Goal: Communication & Community: Answer question/provide support

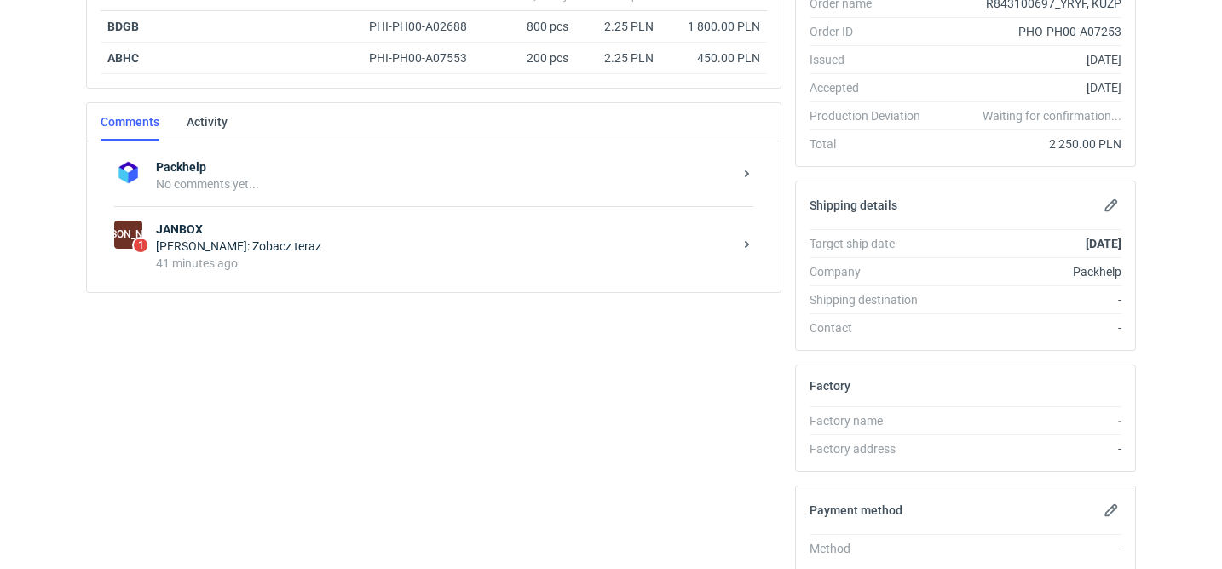
click at [365, 263] on div "41 minutes ago" at bounding box center [444, 263] width 577 height 17
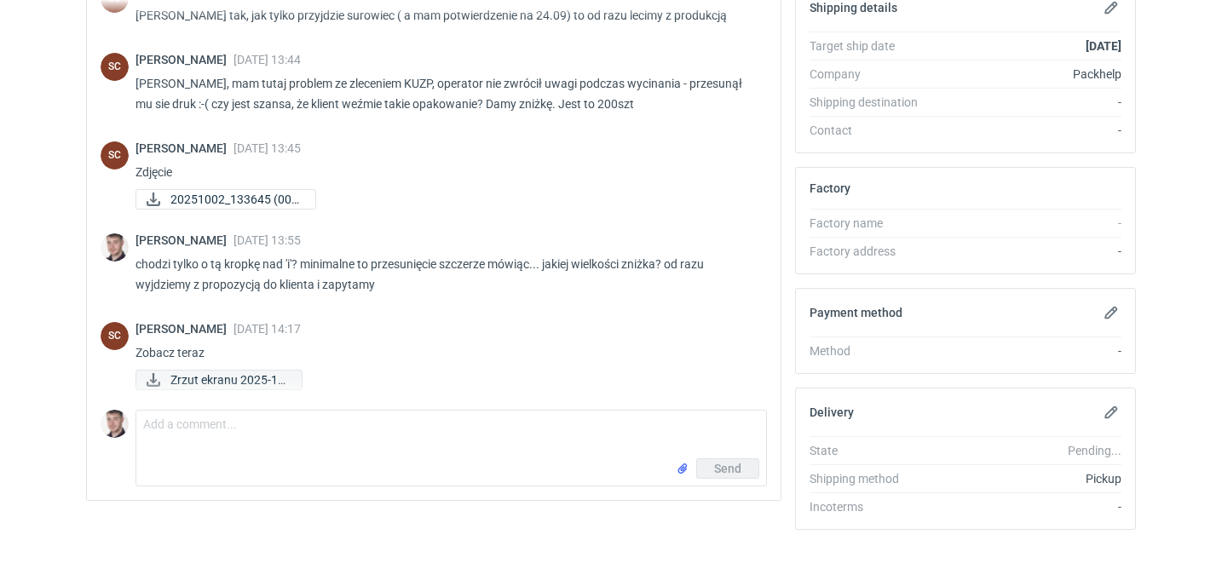
scroll to position [418, 0]
click at [244, 382] on span "Zrzut ekranu 2025-10..." at bounding box center [229, 380] width 118 height 19
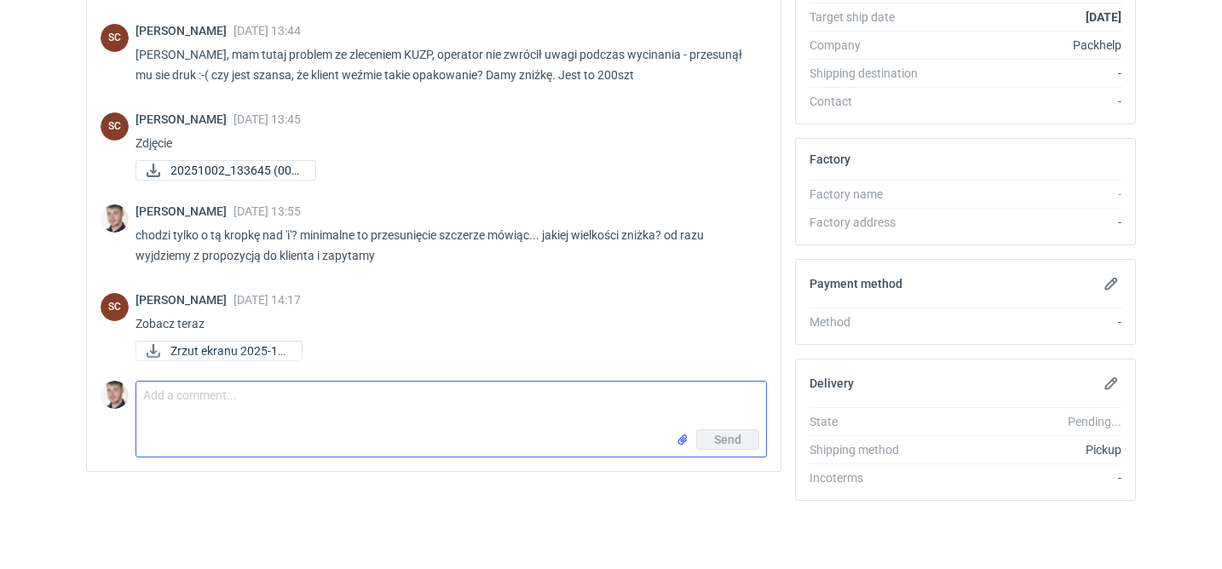
click at [314, 401] on textarea "Comment message" at bounding box center [451, 406] width 630 height 48
type textarea "a ok o to chodzi... i jaki rabat na te 200 szt?"
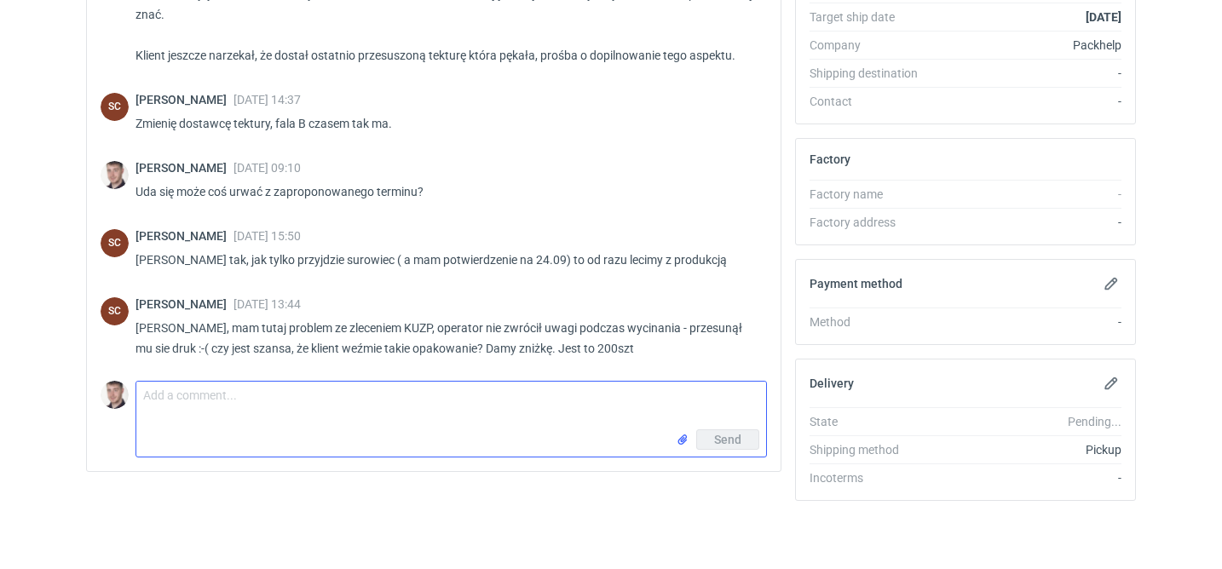
scroll to position [486, 0]
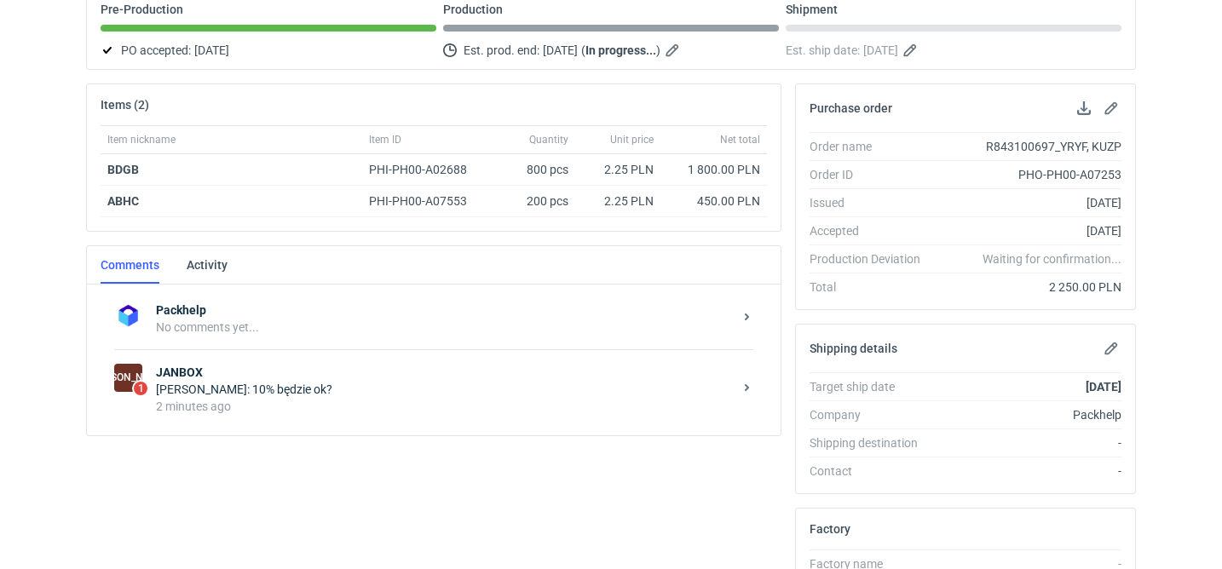
click at [350, 385] on div "[PERSON_NAME]: 10% będzie ok?" at bounding box center [444, 389] width 577 height 17
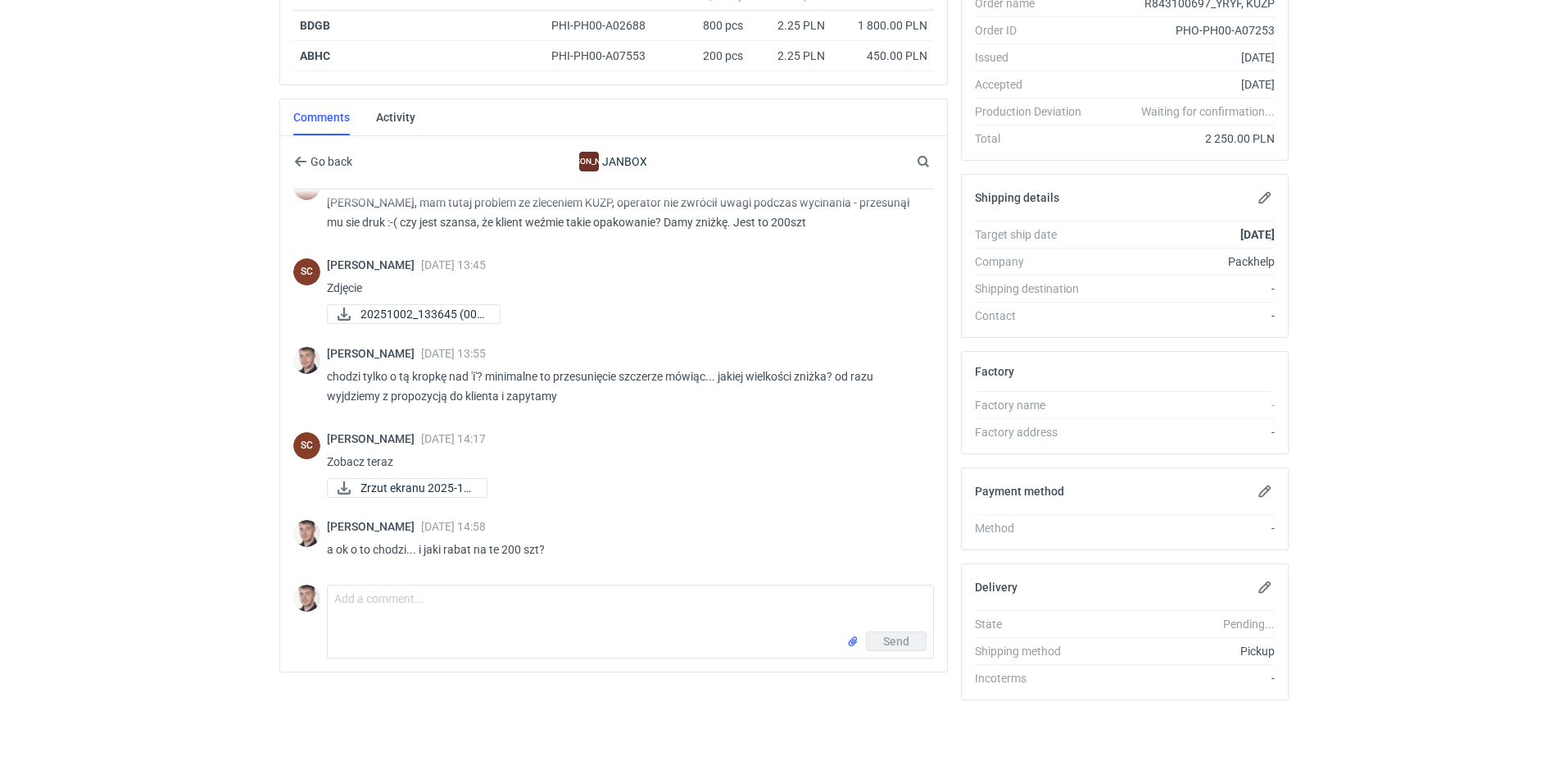
scroll to position [468, 0]
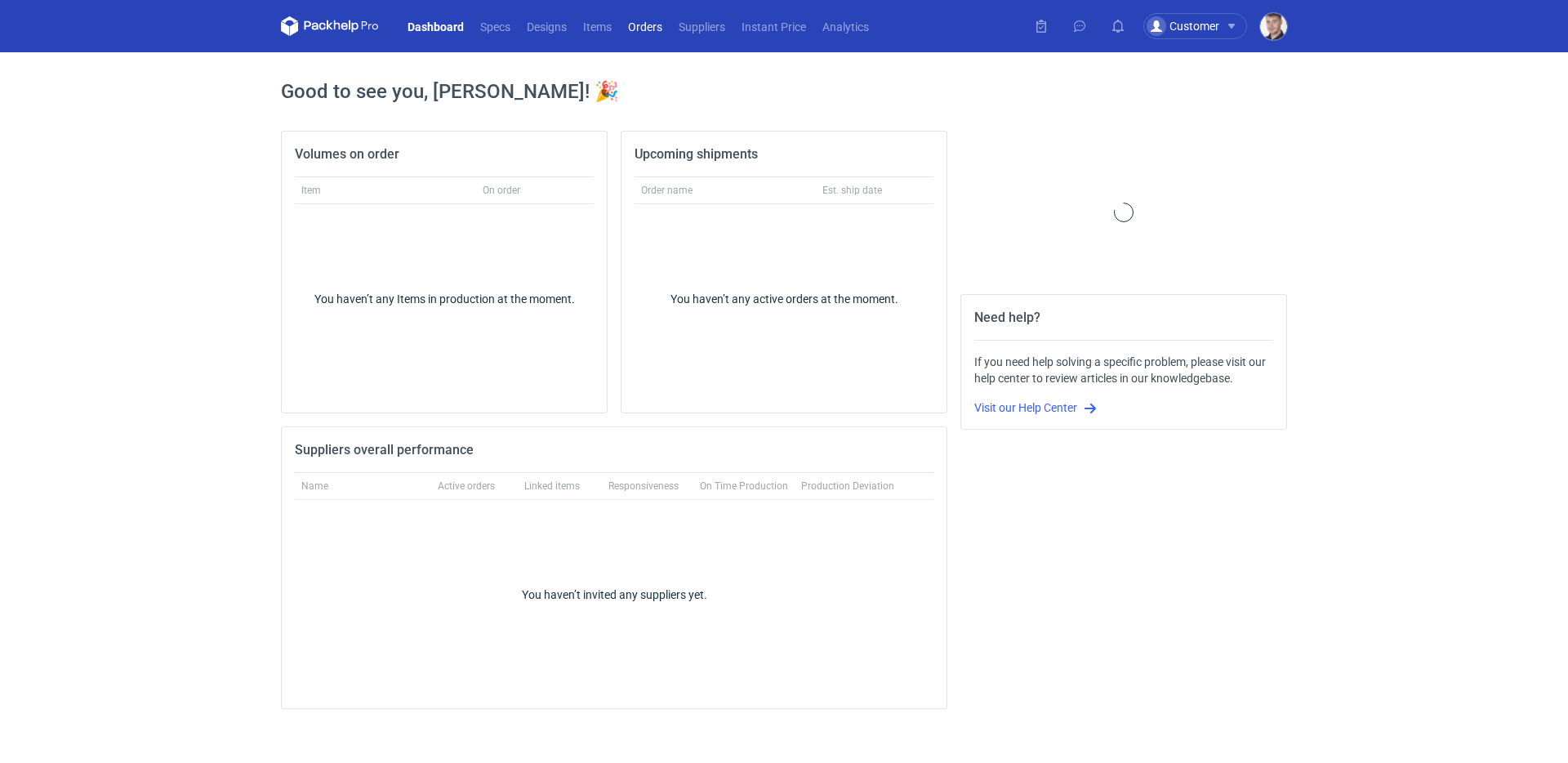
click at [646, 31] on link "Orders" at bounding box center [645, 26] width 51 height 19
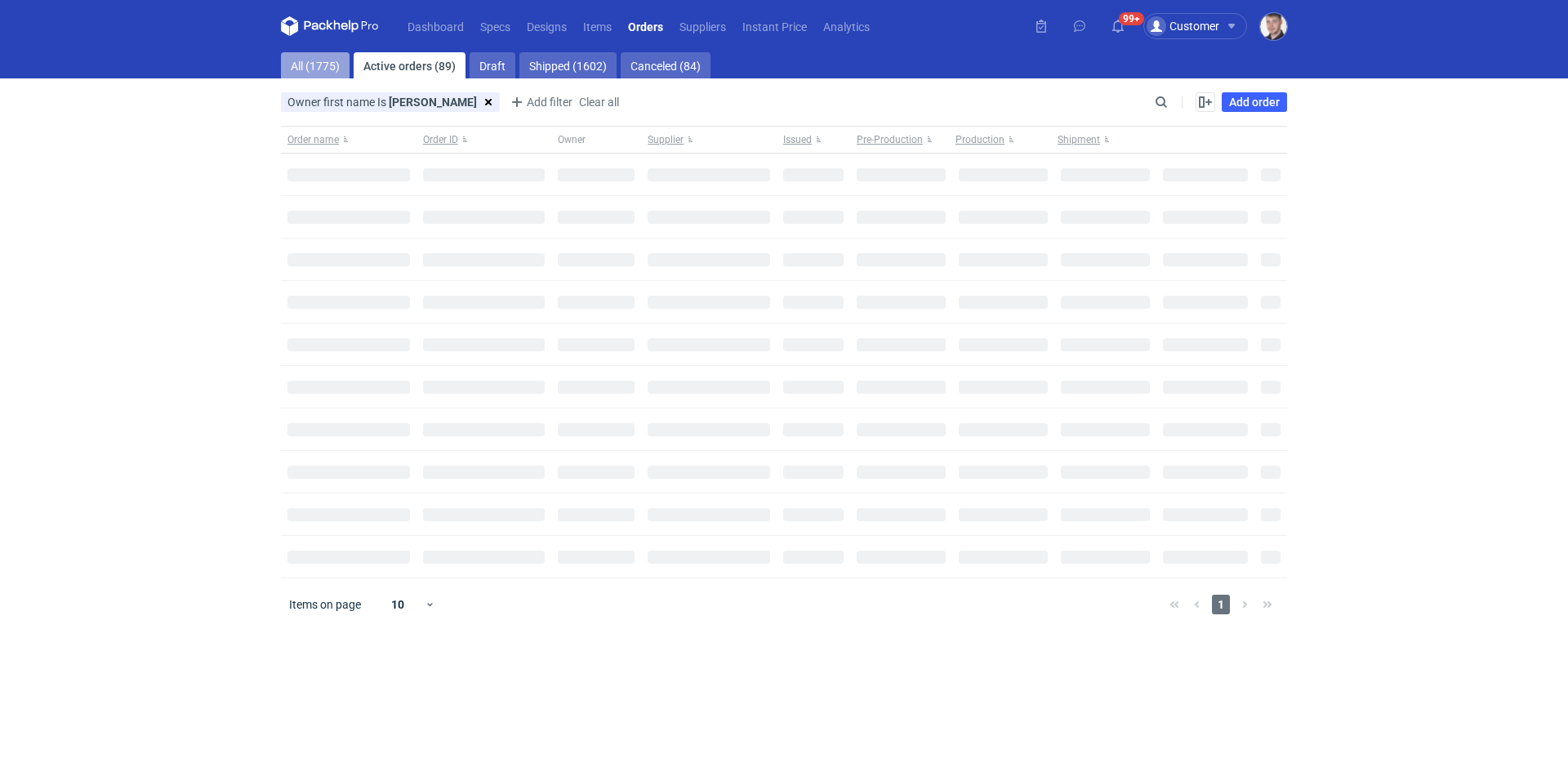
click at [314, 59] on link "All (1775)" at bounding box center [315, 65] width 69 height 26
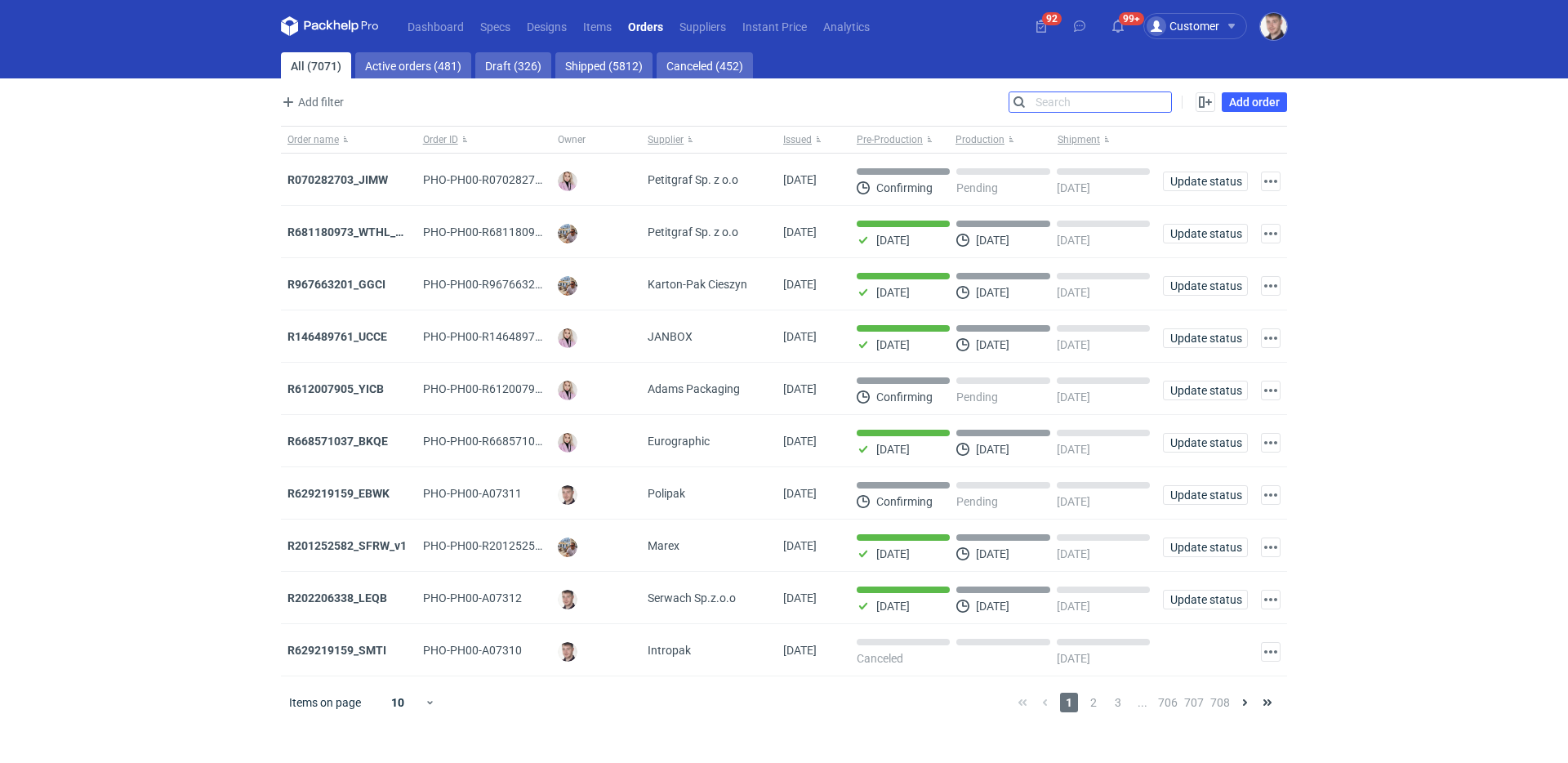
click at [1164, 107] on input "Search" at bounding box center [1090, 102] width 162 height 19
paste input "R843100697"
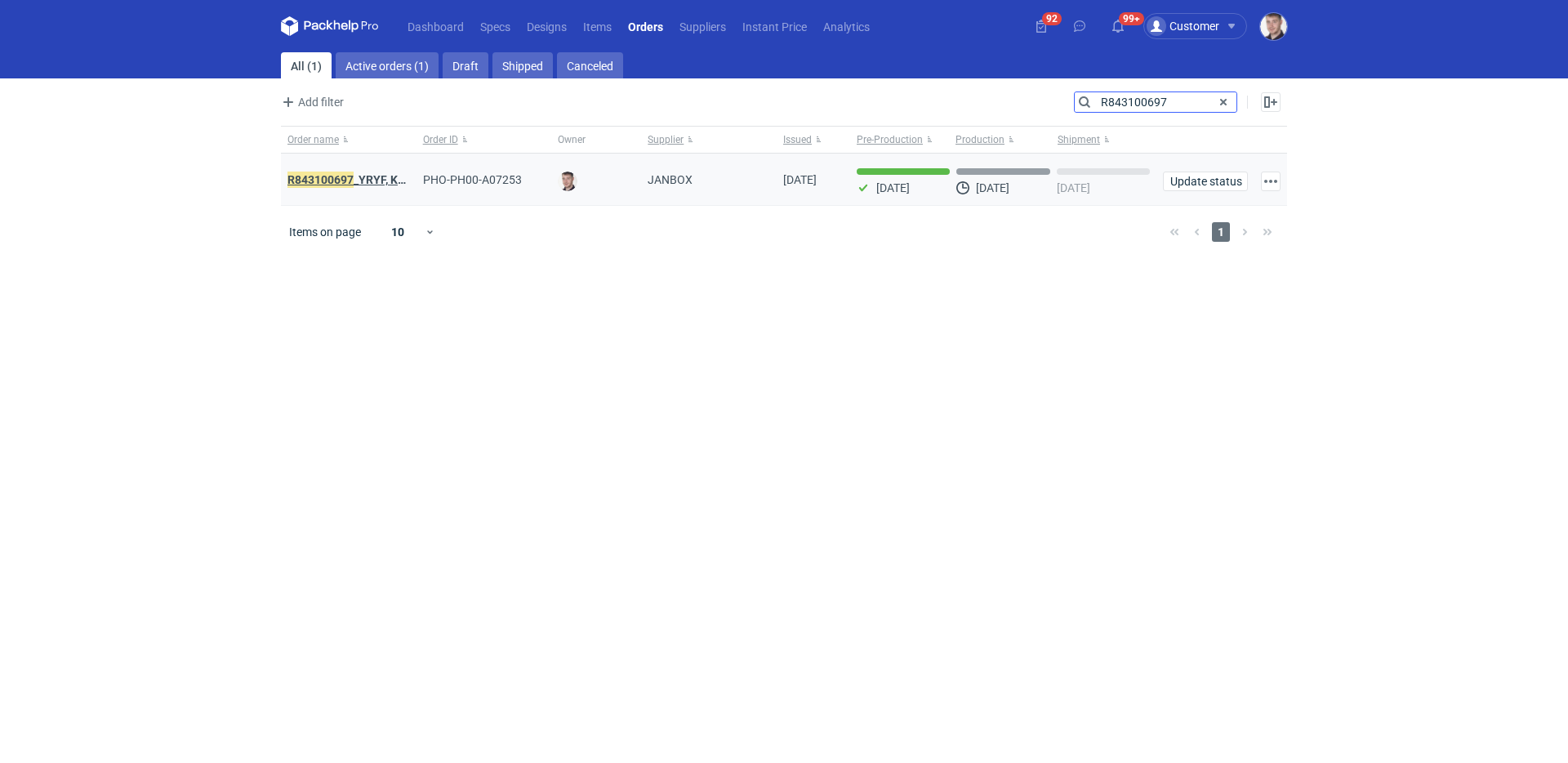
type input "R843100697"
click at [350, 180] on em "R843100697" at bounding box center [320, 179] width 66 height 18
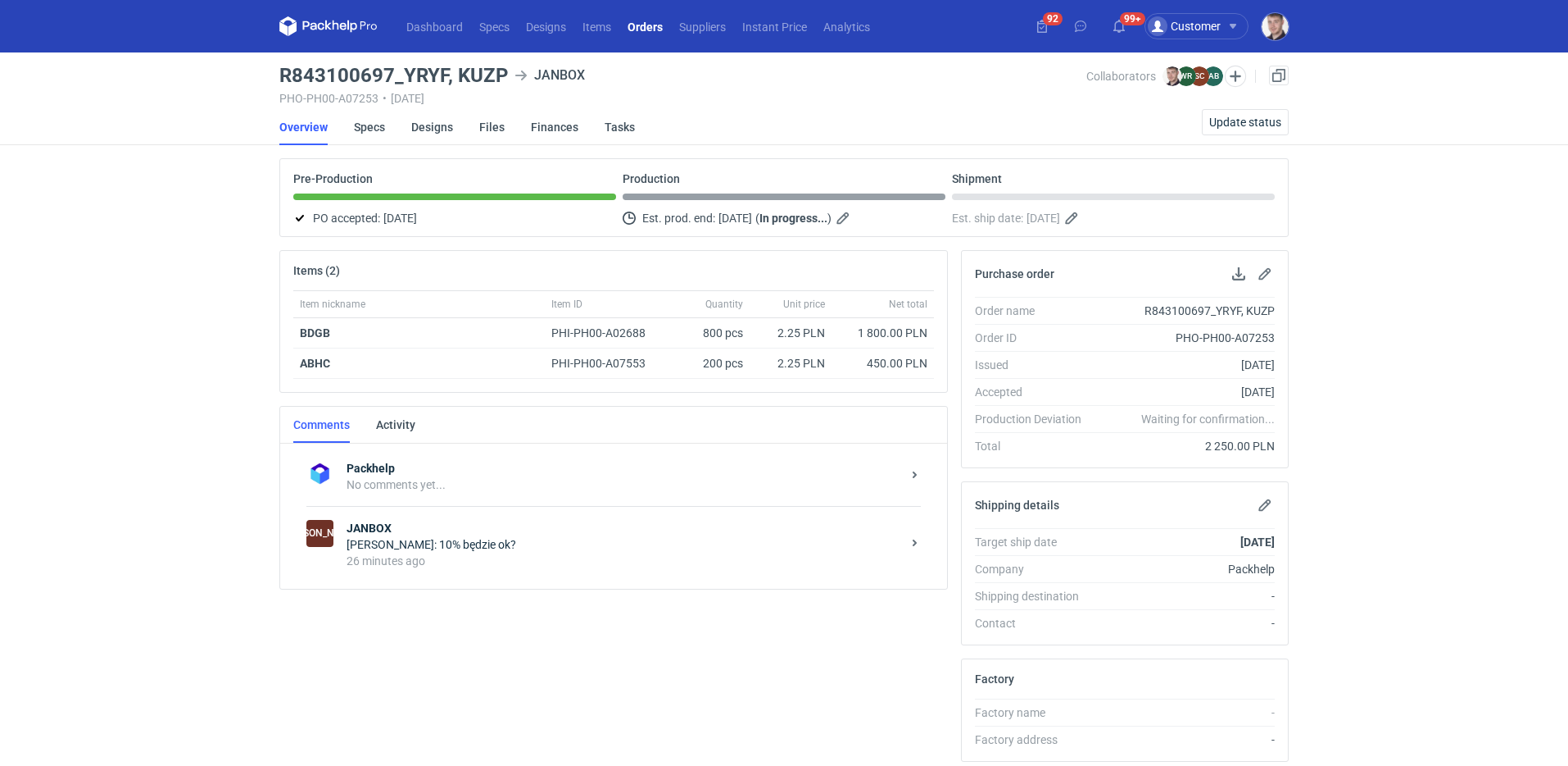
click at [557, 551] on div "Sylwia Cichórz: 10% będzie ok?" at bounding box center [623, 544] width 555 height 16
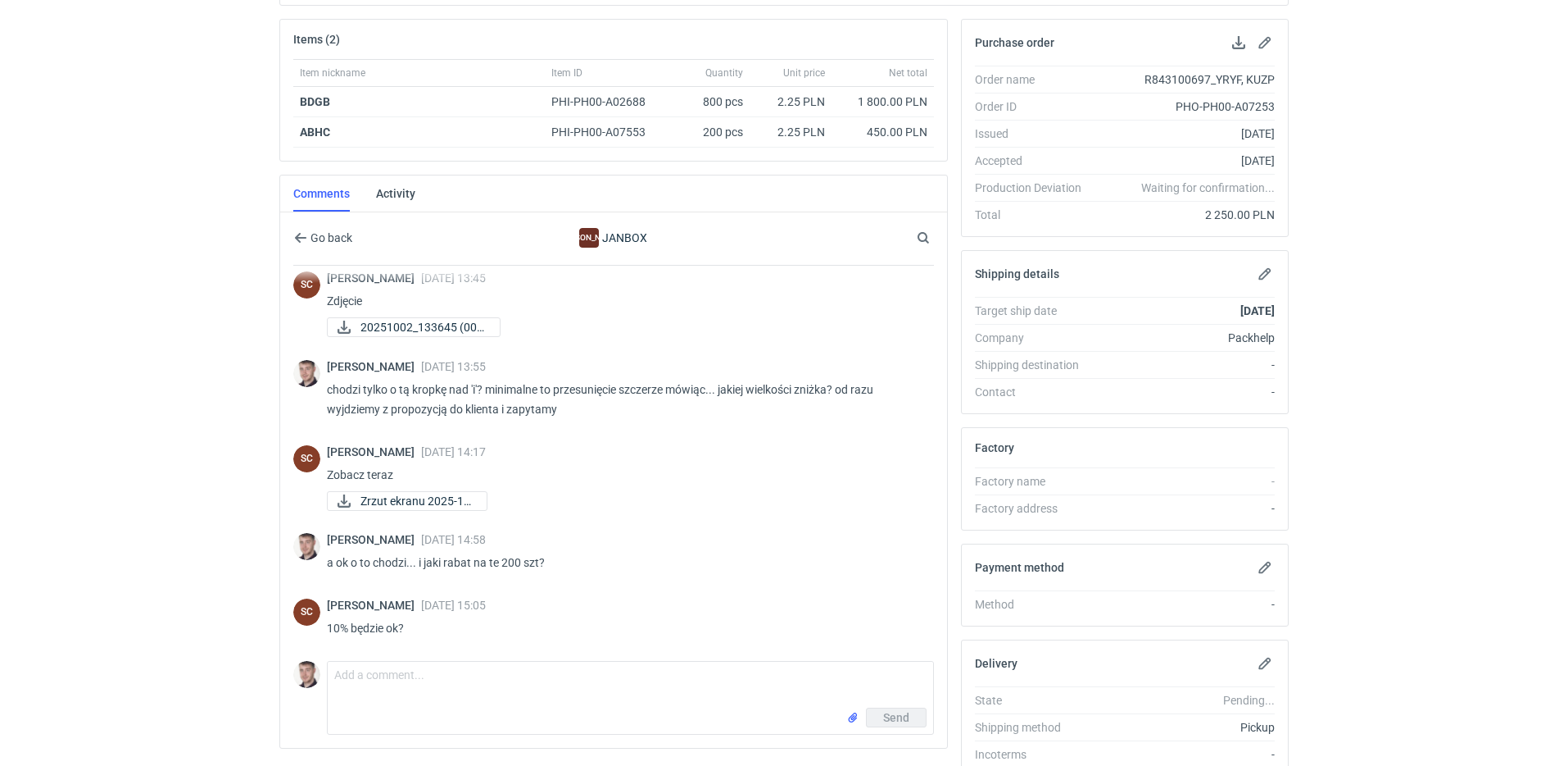
scroll to position [298, 0]
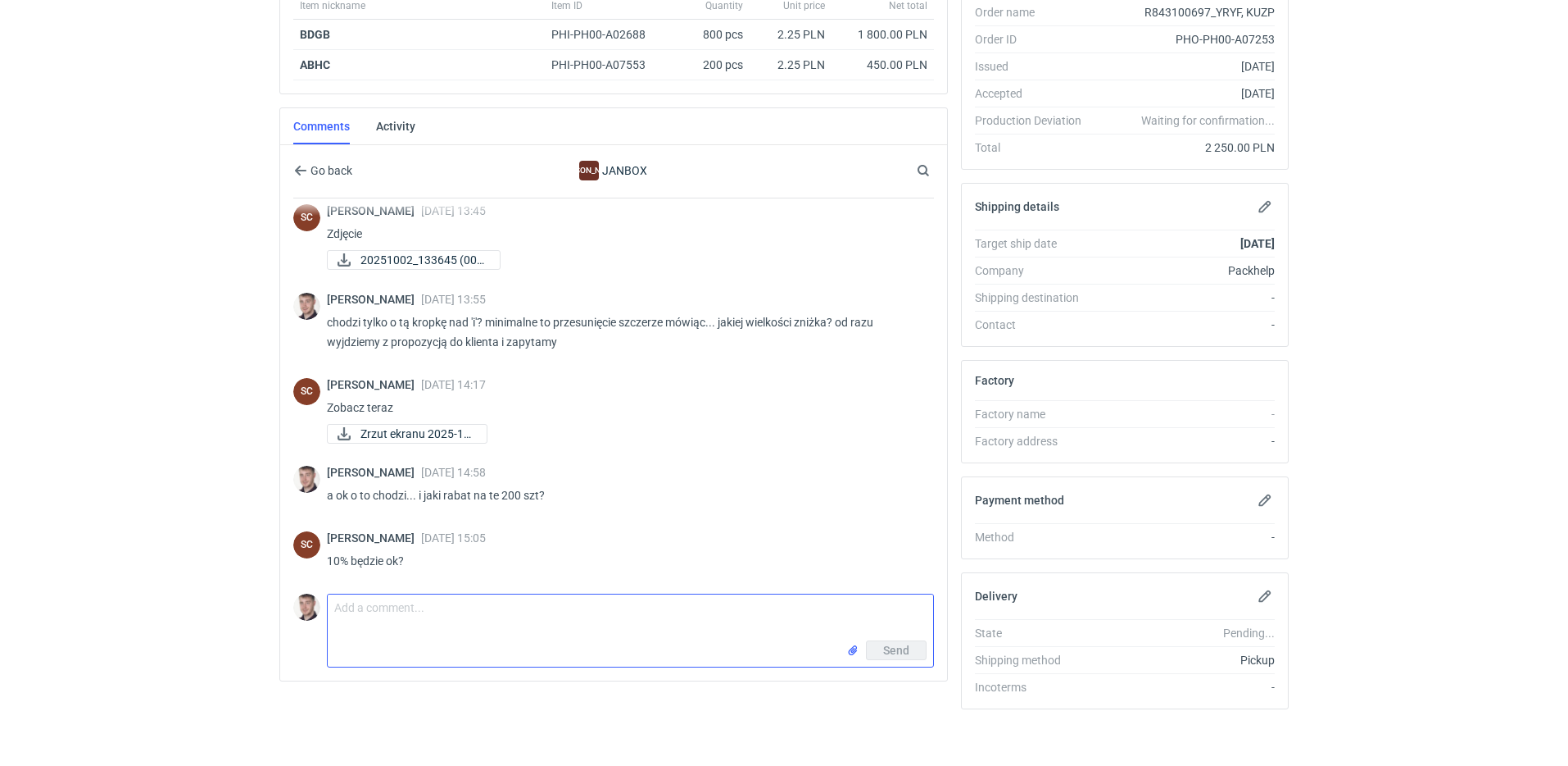
click at [497, 604] on textarea "Comment message" at bounding box center [631, 618] width 606 height 46
click at [460, 600] on textarea "Comment message" at bounding box center [631, 618] width 606 height 46
type textarea "Musimy niestety to zrobić od początku, to jest problematyczny klient i już miel…"
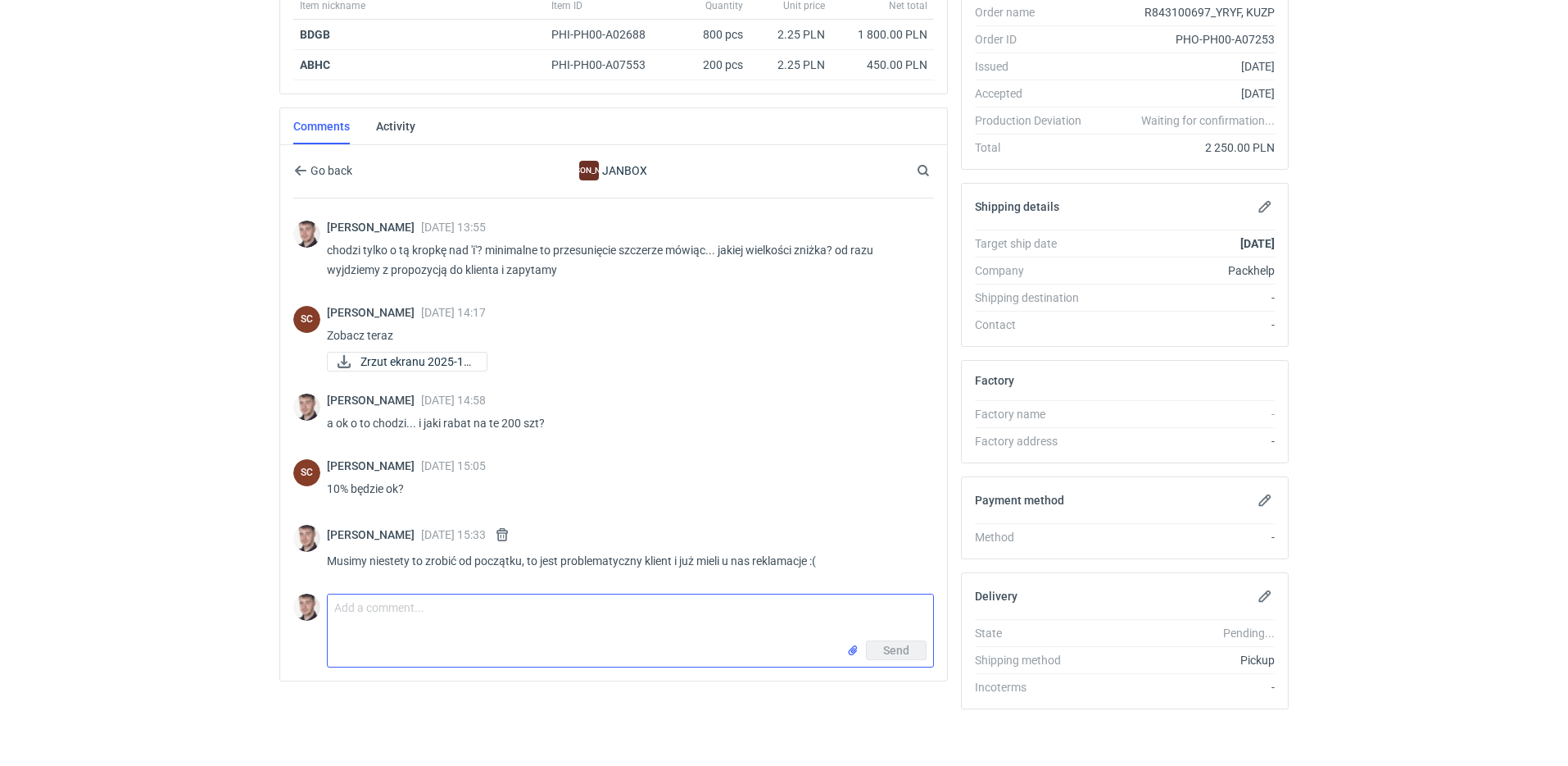
scroll to position [600, 0]
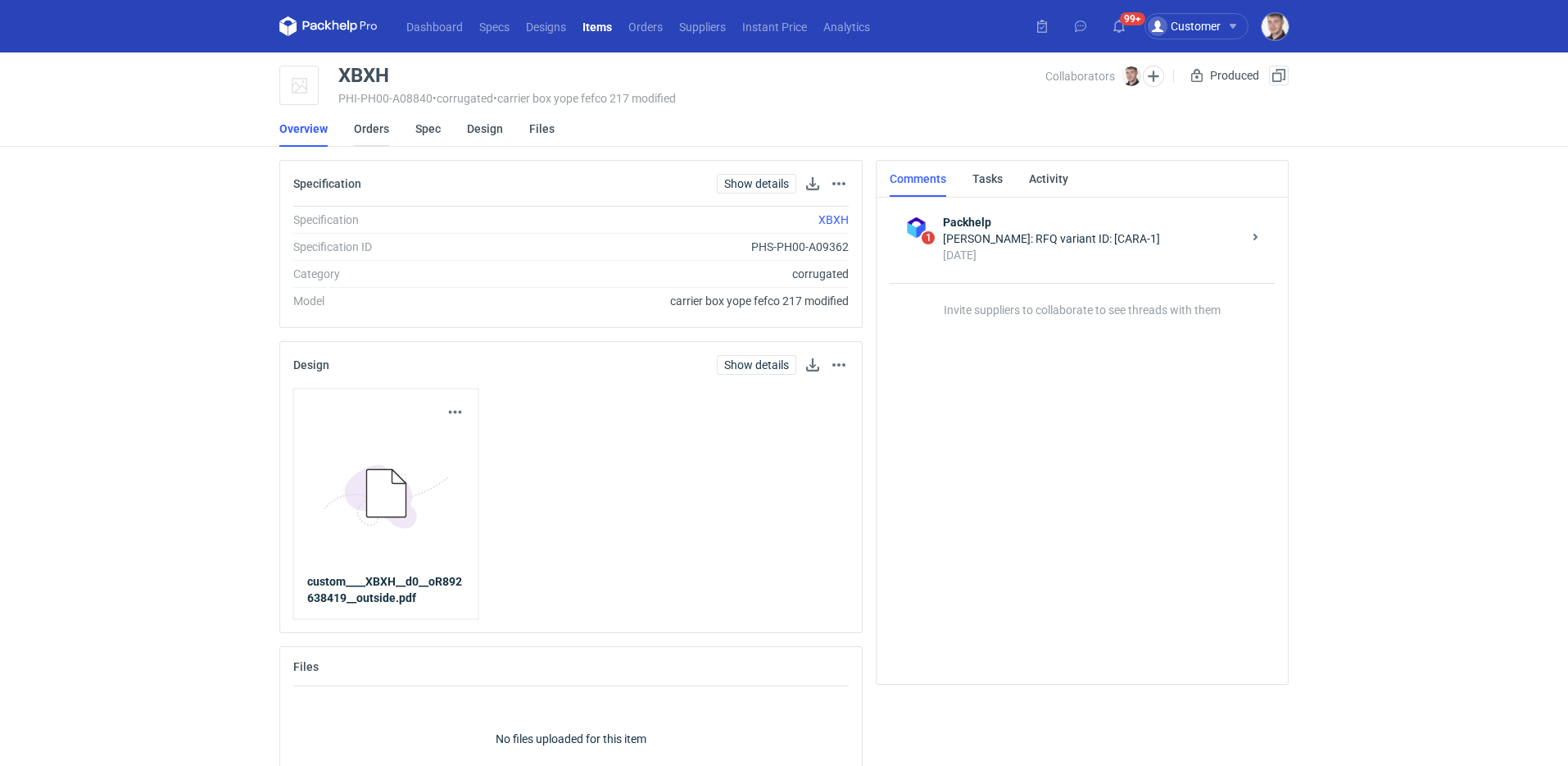
click at [383, 130] on link "Orders" at bounding box center [371, 128] width 36 height 36
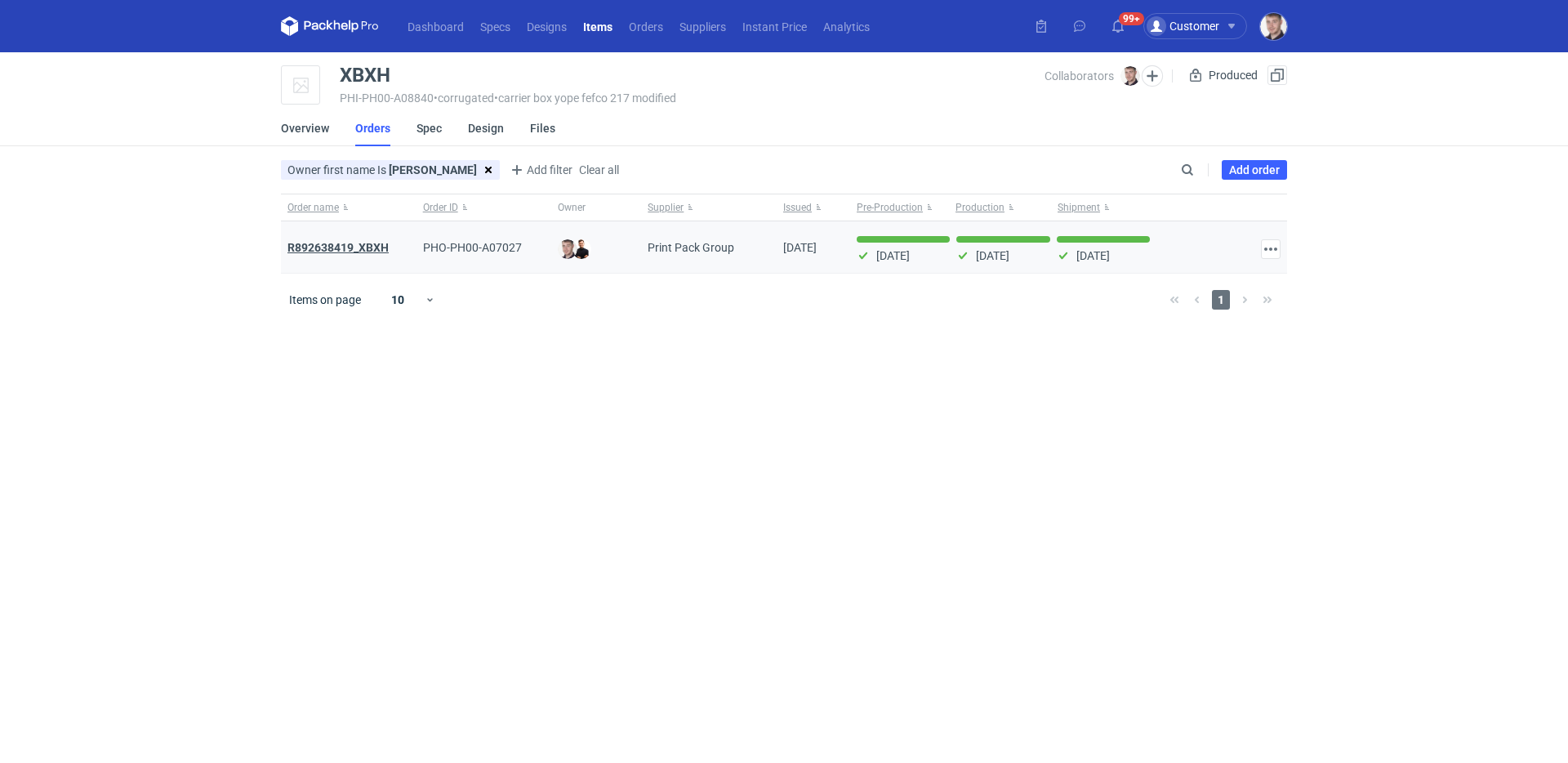
click at [377, 245] on strong "R892638419_XBXH" at bounding box center [338, 247] width 102 height 13
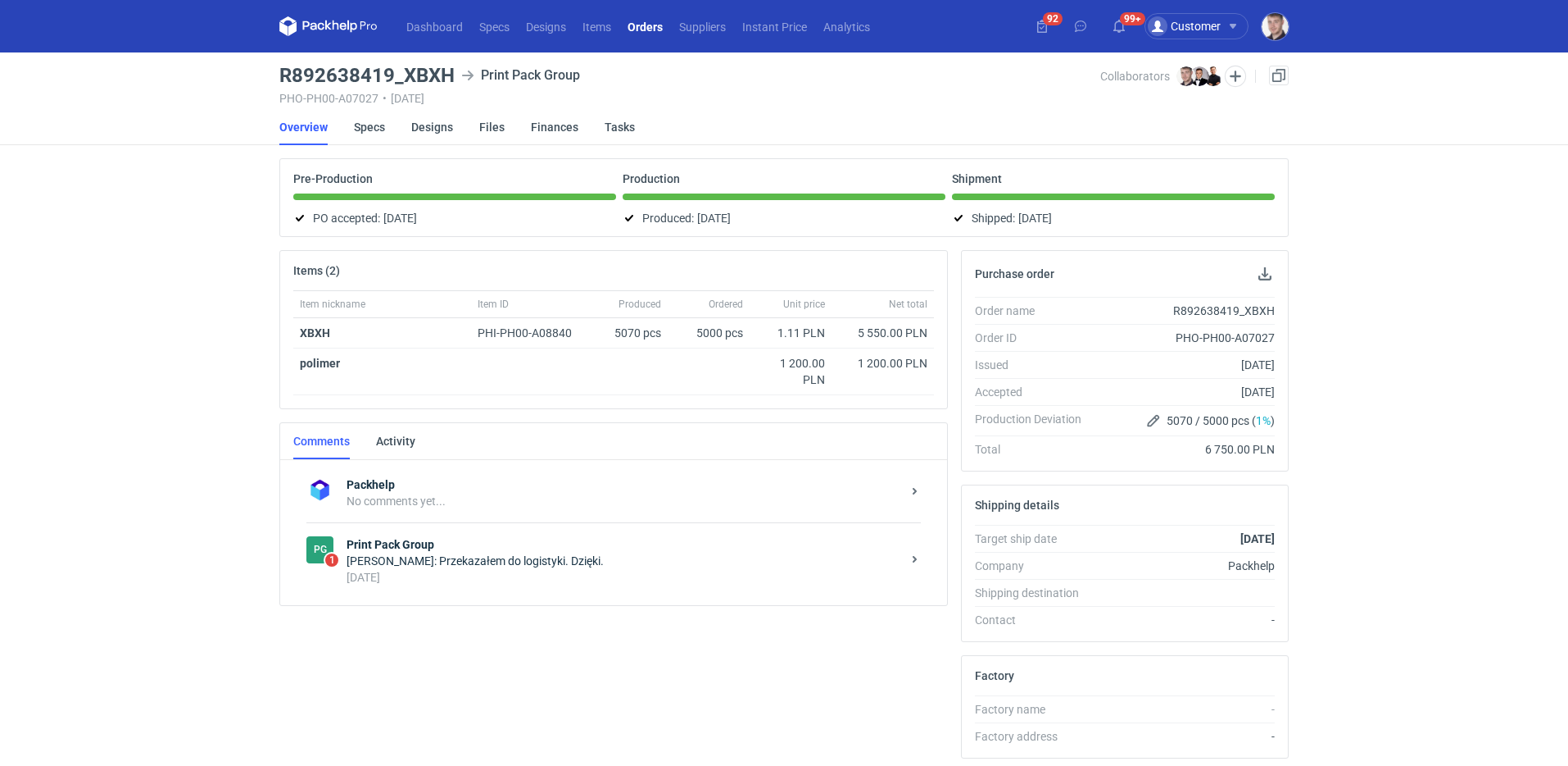
click at [472, 573] on div "6 days ago" at bounding box center [623, 576] width 555 height 16
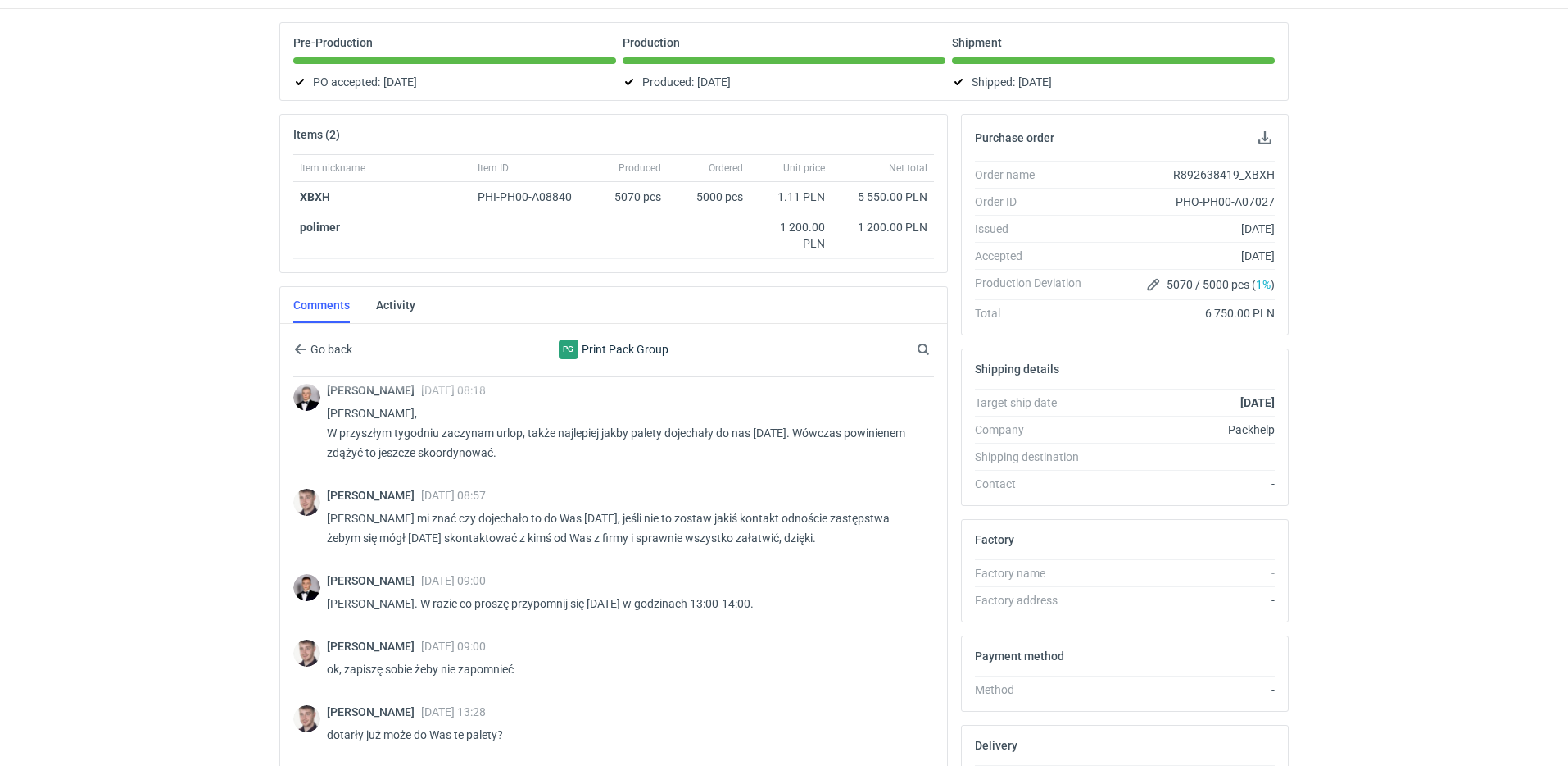
scroll to position [2621, 0]
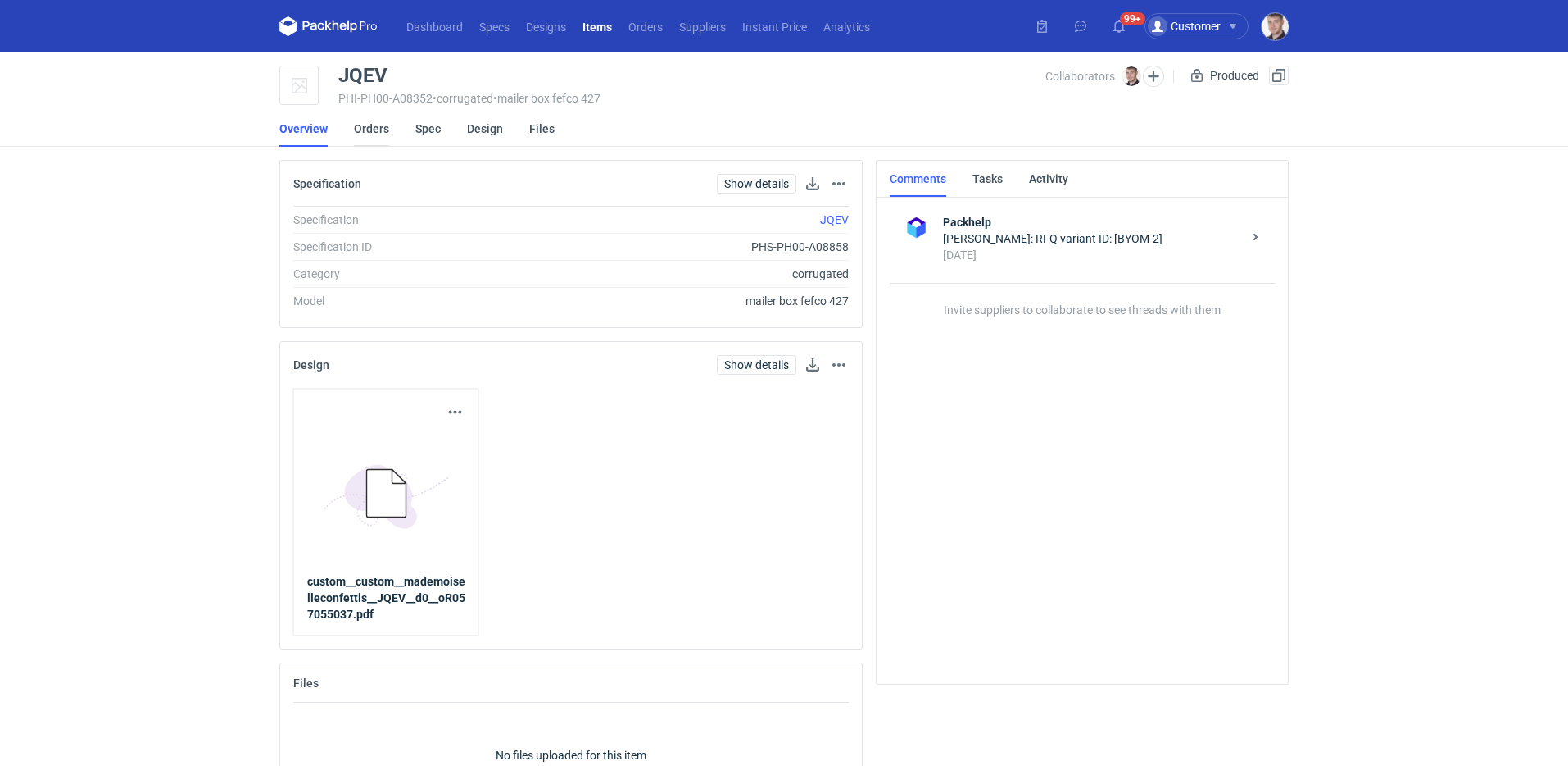
click at [384, 132] on link "Orders" at bounding box center [371, 128] width 36 height 36
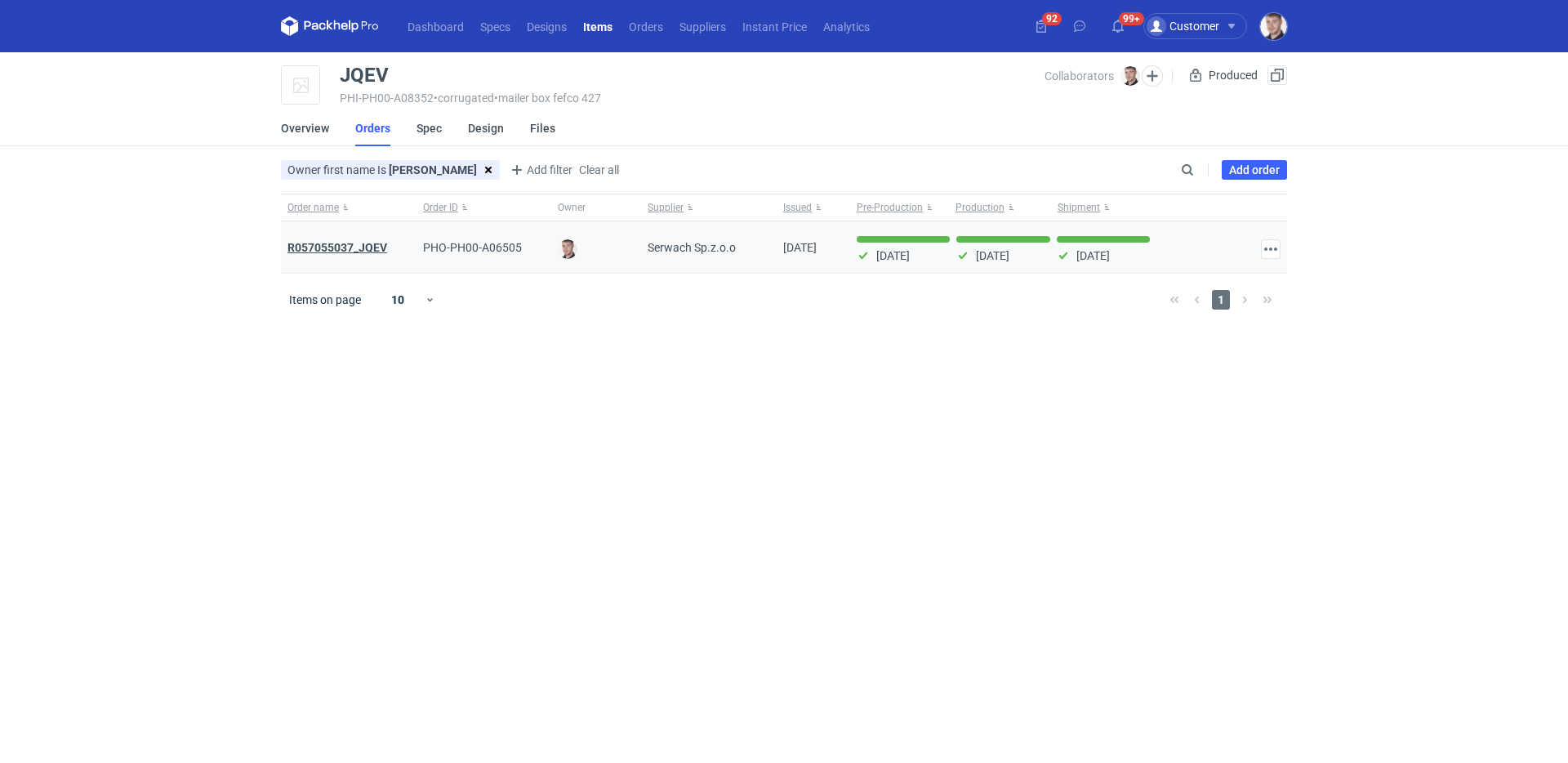
click at [366, 250] on strong "R057055037_JQEV" at bounding box center [337, 247] width 100 height 13
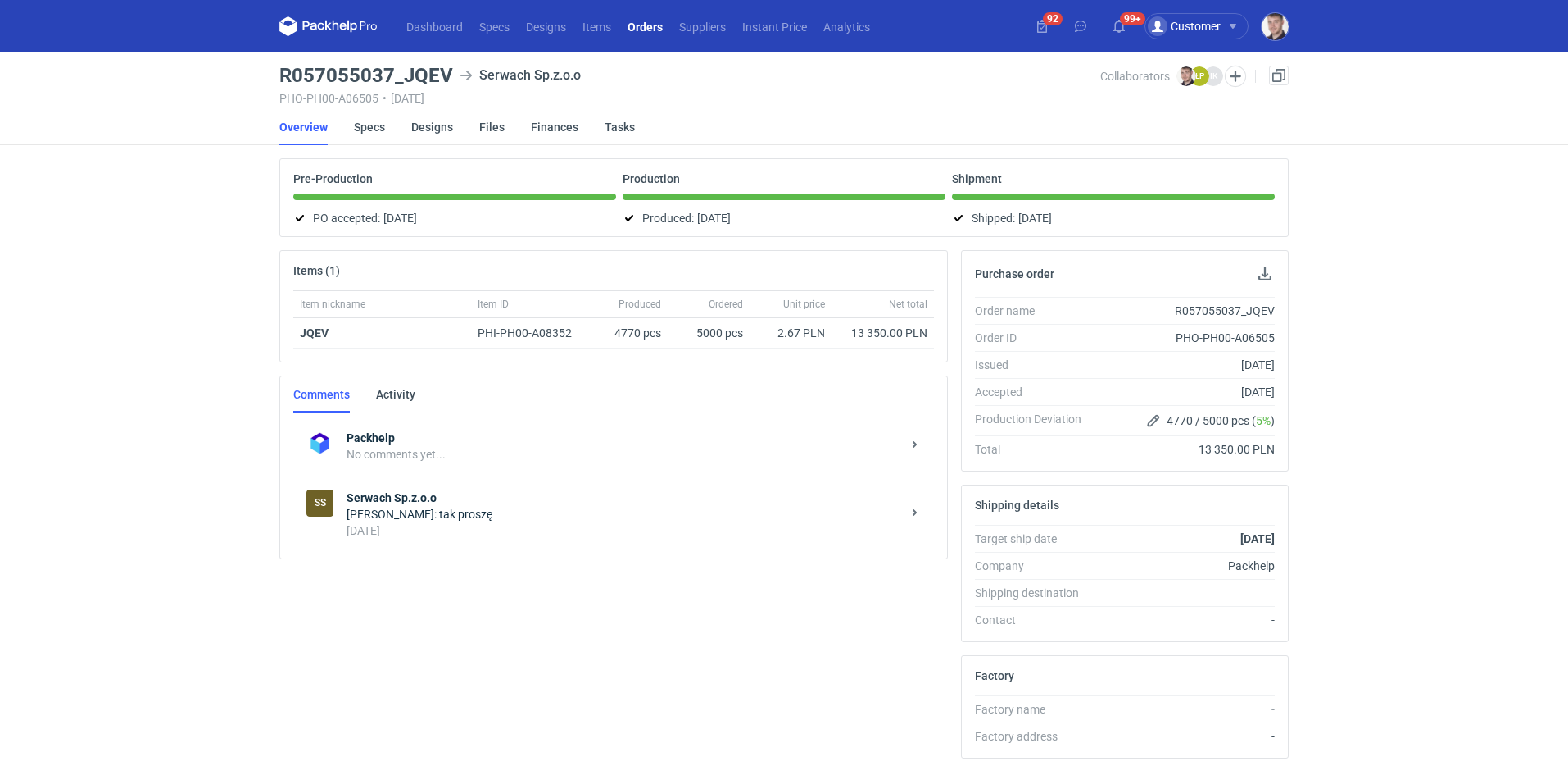
click at [495, 544] on div "SS Serwach Sp.z.o.o [PERSON_NAME]: tak proszę [DATE]" at bounding box center [614, 513] width 615 height 76
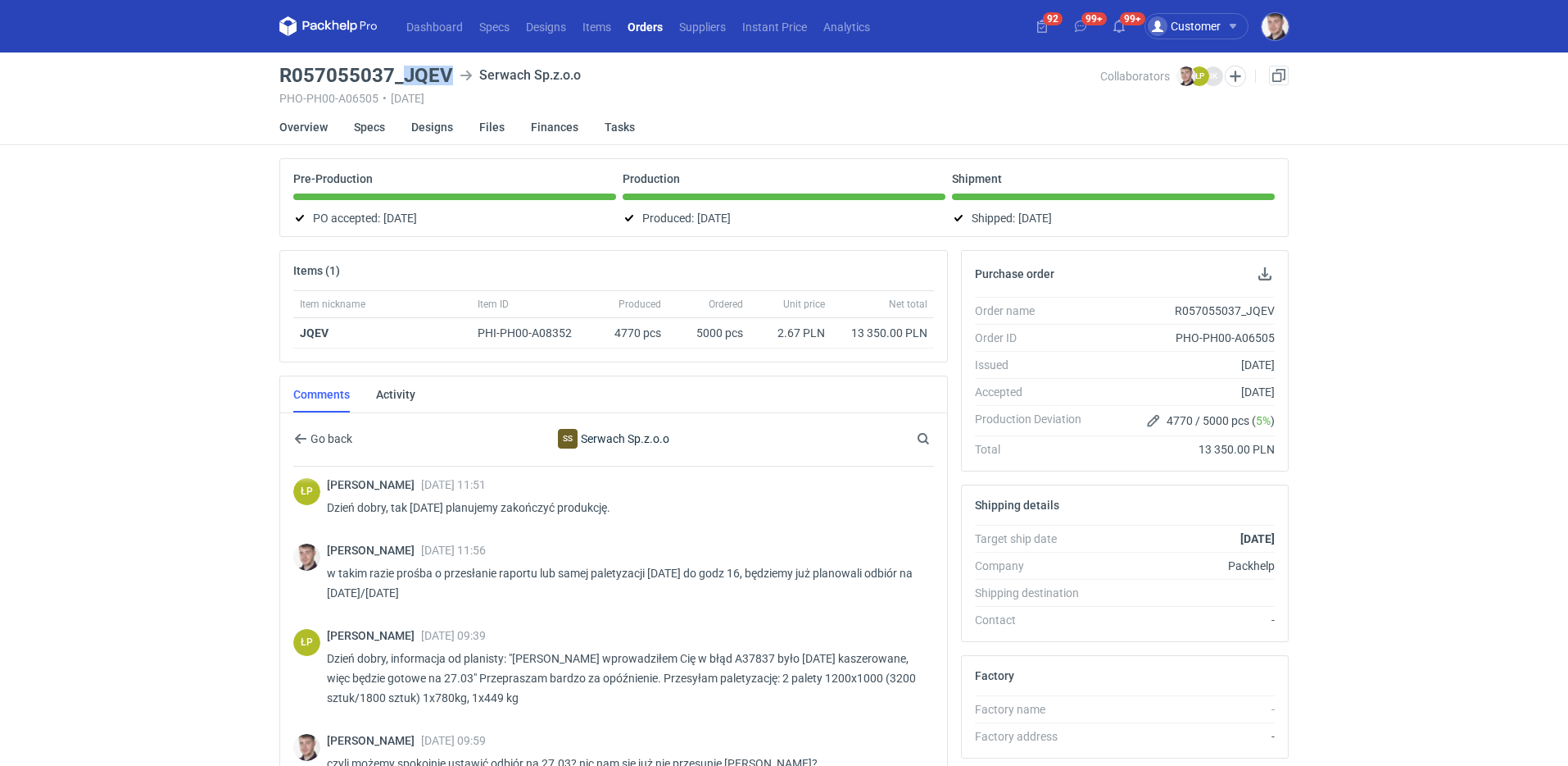
drag, startPoint x: 406, startPoint y: 75, endPoint x: 451, endPoint y: 76, distance: 45.0
click at [451, 76] on div "R057055037_JQEV Serwach Sp.z.o.o" at bounding box center [690, 75] width 822 height 19
copy h3 "JQEV"
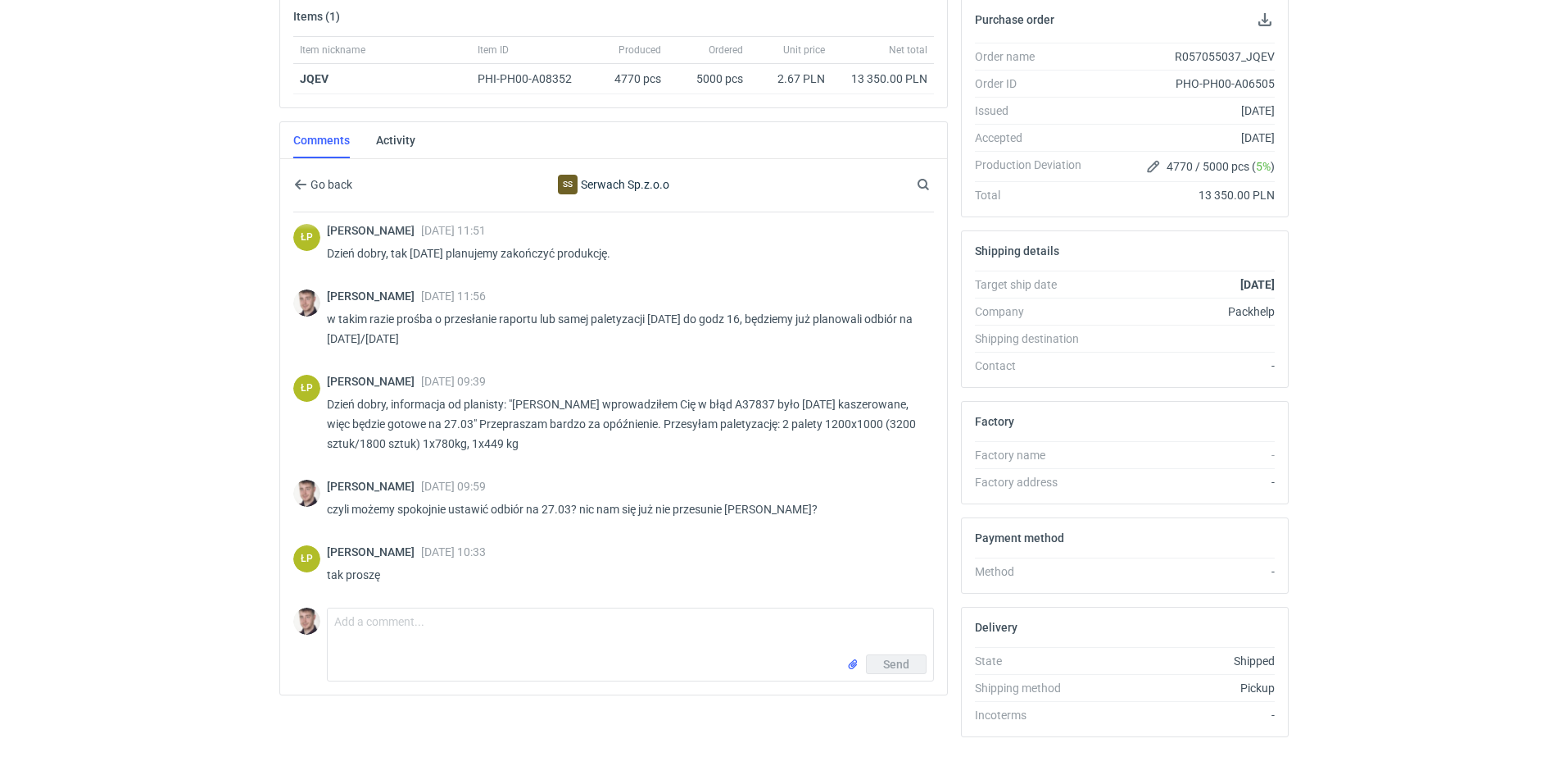
scroll to position [243, 0]
